Goal: Information Seeking & Learning: Learn about a topic

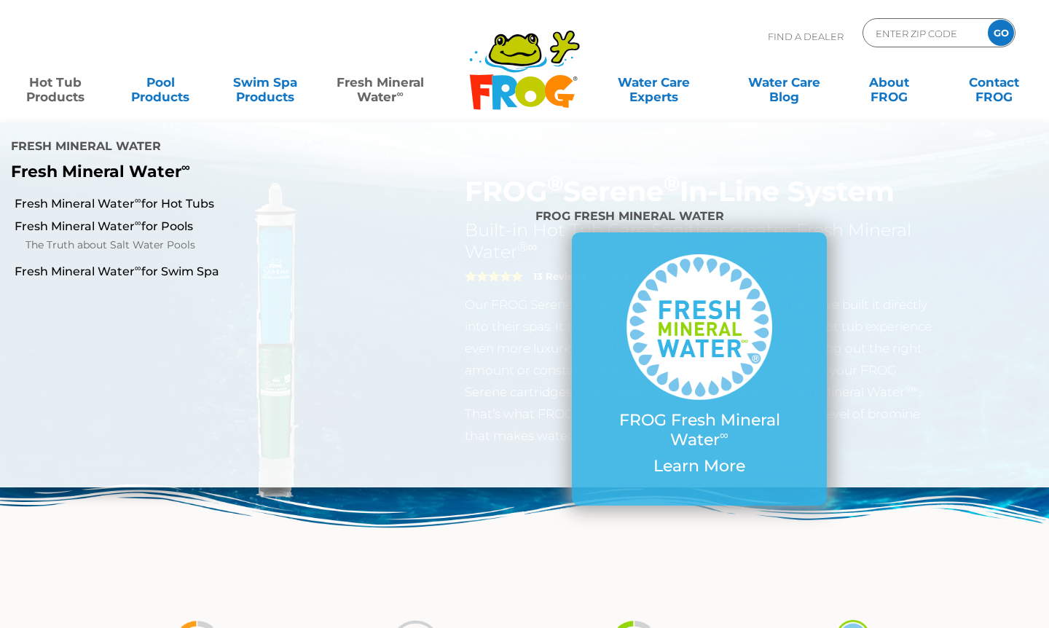
click at [380, 87] on link "Fresh Mineral Water ∞" at bounding box center [380, 82] width 102 height 29
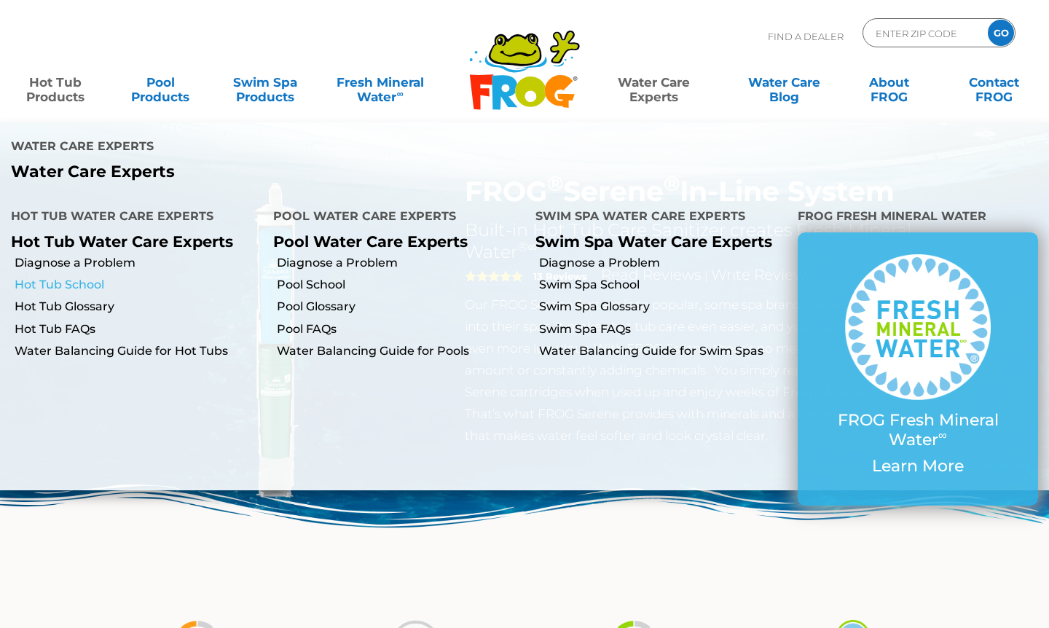
click at [84, 277] on link "Hot Tub School" at bounding box center [139, 285] width 248 height 16
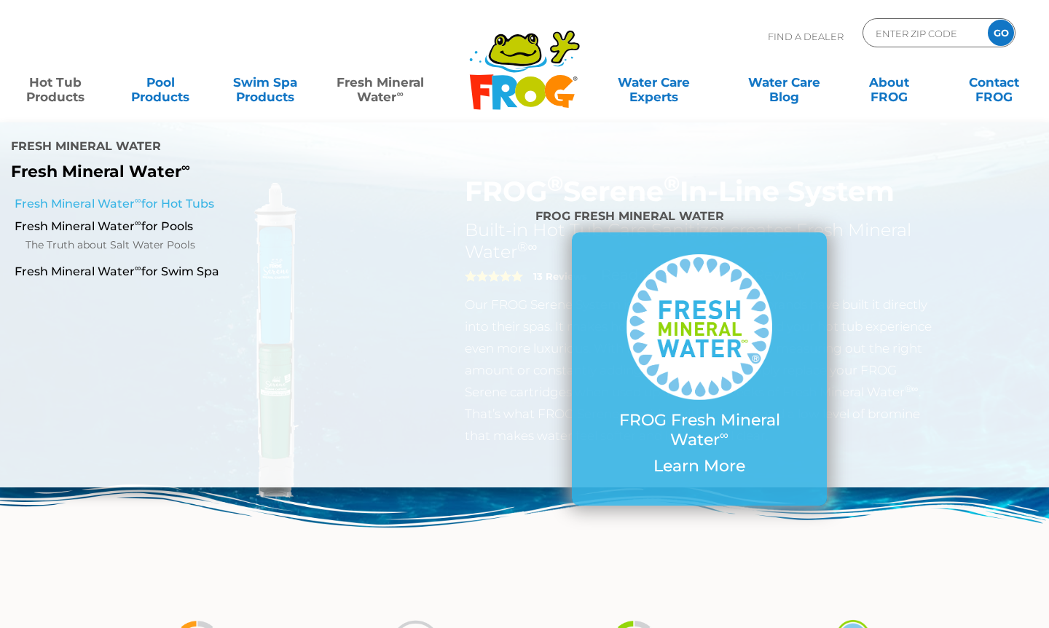
click at [200, 196] on link "Fresh Mineral Water ∞ for Hot Tubs" at bounding box center [182, 204] width 335 height 16
